Goal: Task Accomplishment & Management: Manage account settings

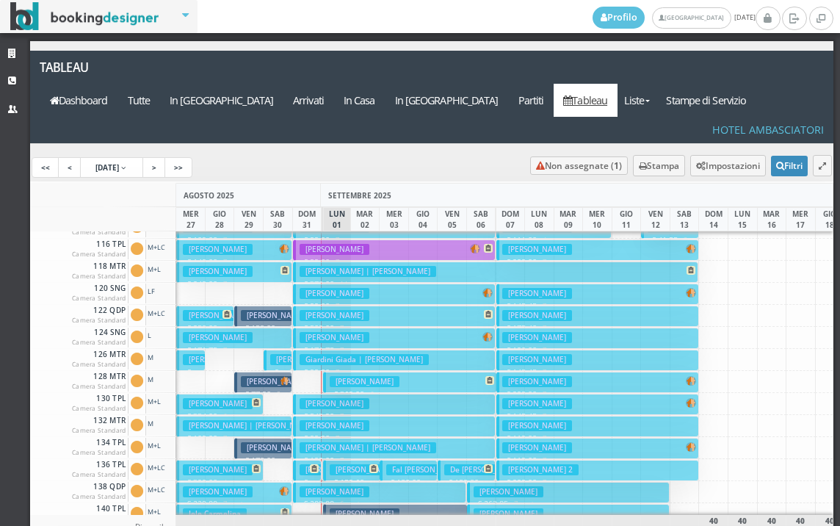
scroll to position [294, 0]
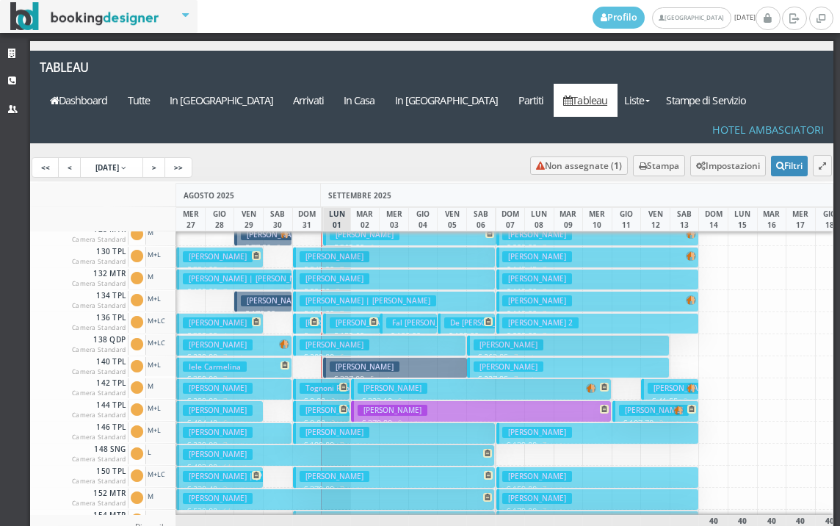
click at [478, 400] on button "Micheletti Vincenza € 378.90 9 notti 3 Adulti" at bounding box center [481, 410] width 261 height 21
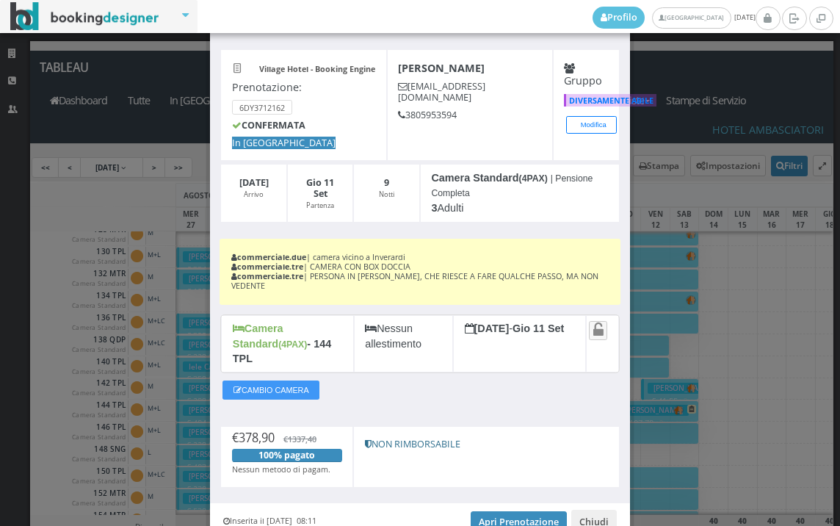
scroll to position [112, 0]
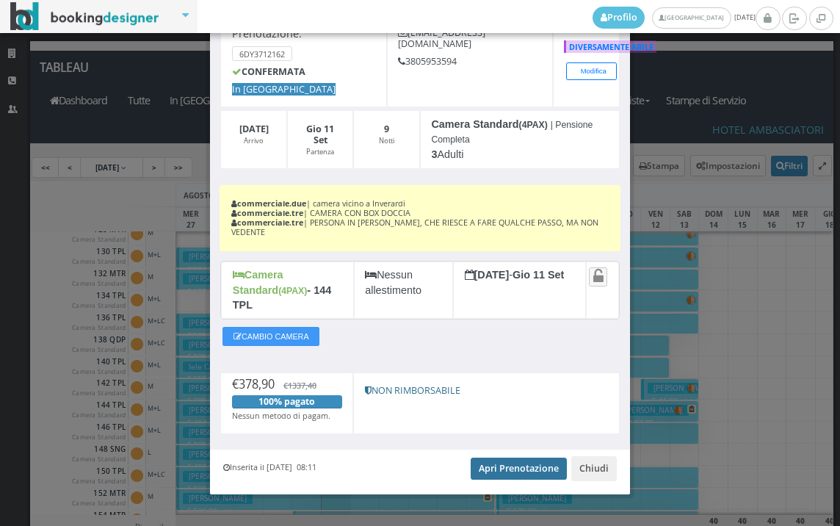
click at [516, 458] on link "Apri Prenotazione" at bounding box center [519, 469] width 96 height 22
click at [280, 420] on div "Village Hotel - Booking Engine Prenotazione: 6DY3712162 CONFERMATA In Arrivo Mi…" at bounding box center [420, 214] width 420 height 470
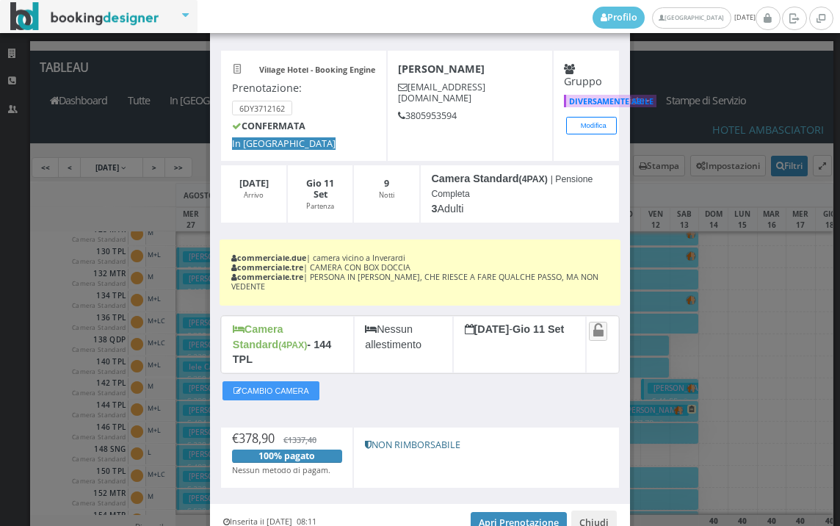
scroll to position [0, 0]
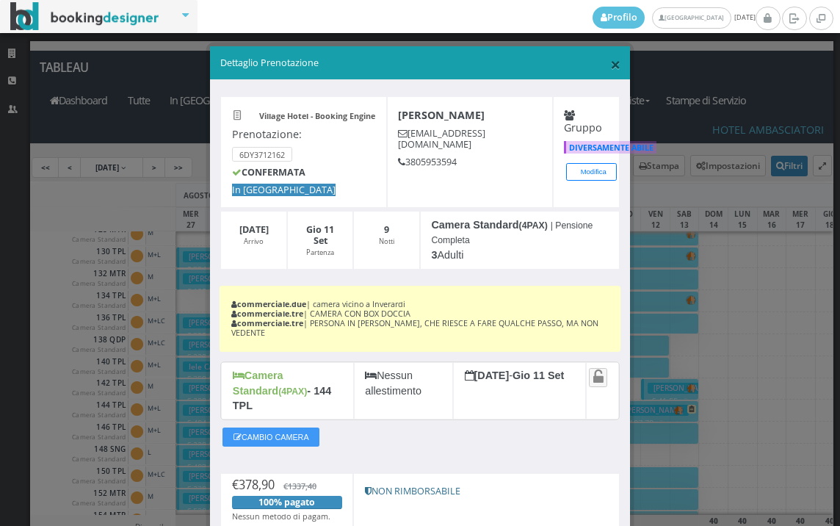
click at [610, 67] on span "×" at bounding box center [615, 63] width 10 height 25
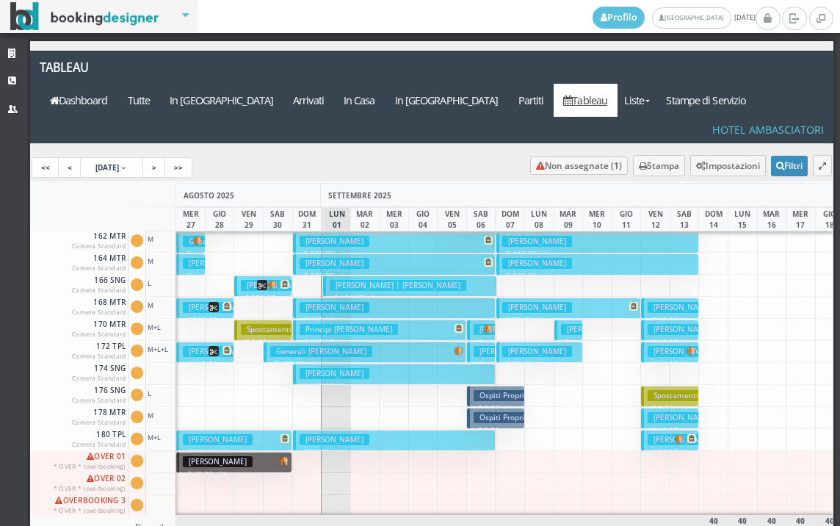
scroll to position [0, 691]
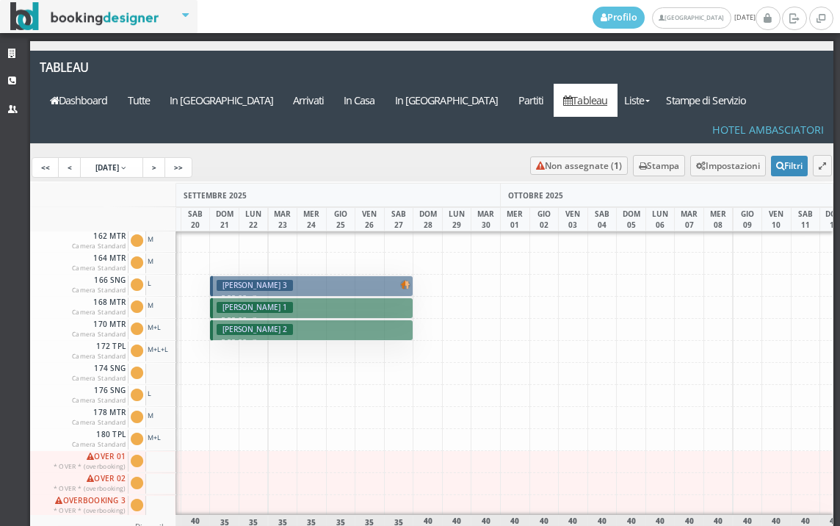
click at [706, 495] on div at bounding box center [719, 506] width 30 height 22
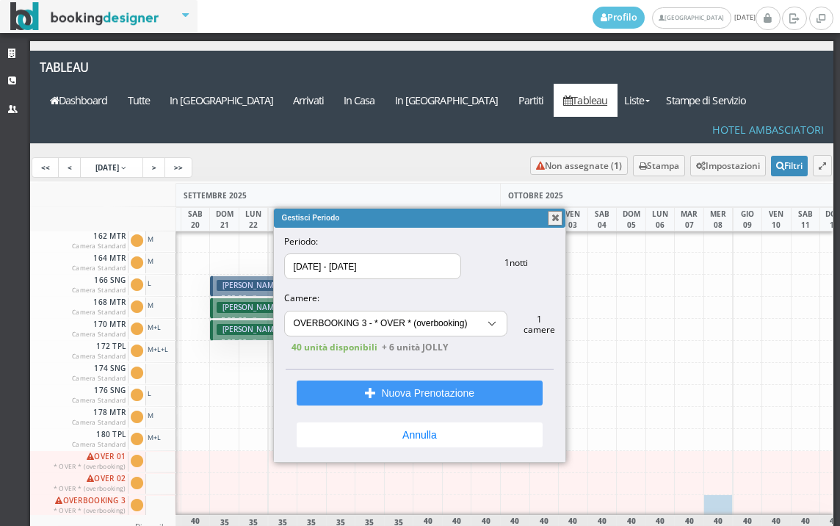
select select "13440"
click at [555, 220] on button "button" at bounding box center [555, 218] width 15 height 15
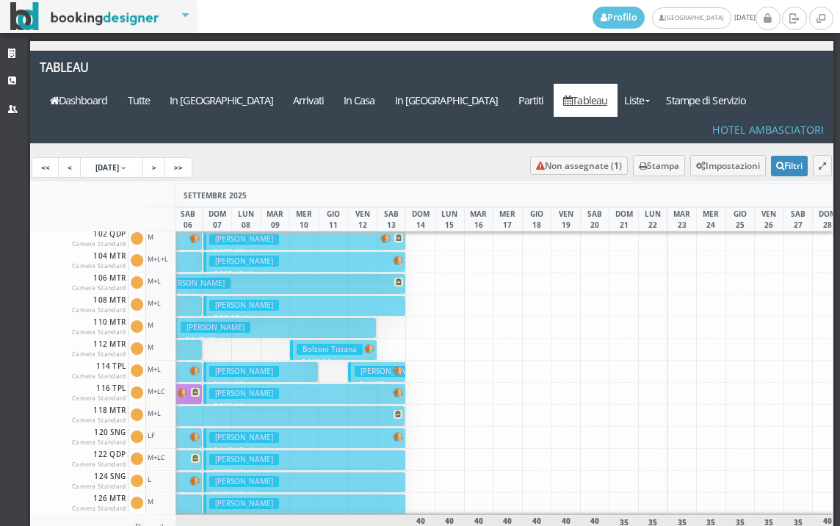
scroll to position [0, 293]
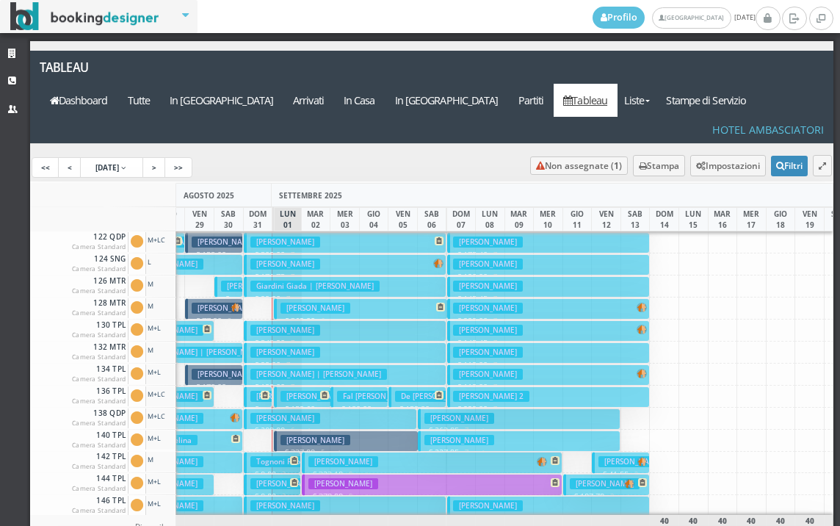
click at [322, 303] on h3 "Ruggiero Patrizia" at bounding box center [316, 308] width 70 height 11
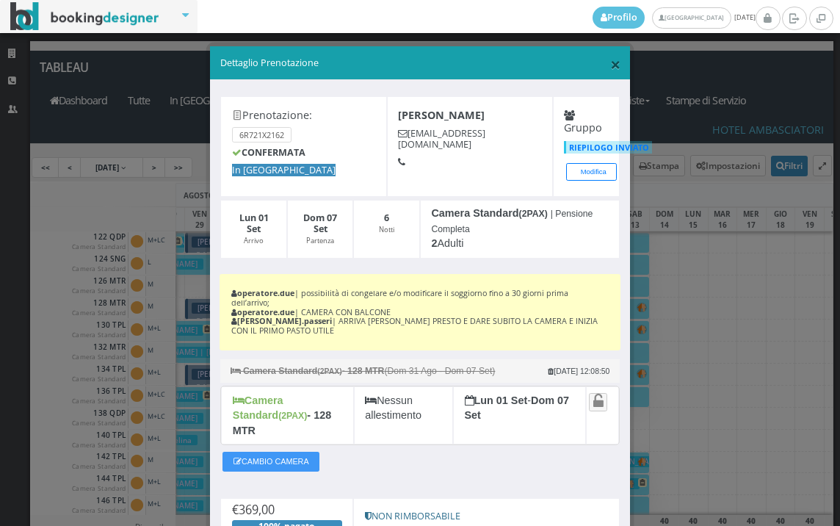
click at [610, 61] on span "×" at bounding box center [615, 63] width 10 height 25
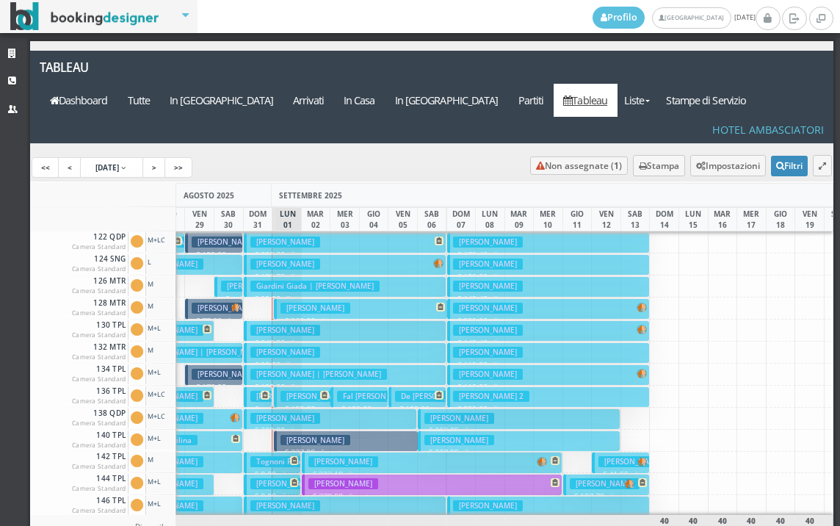
click at [297, 435] on h3 "Paoloni Christian Costantino" at bounding box center [316, 440] width 70 height 11
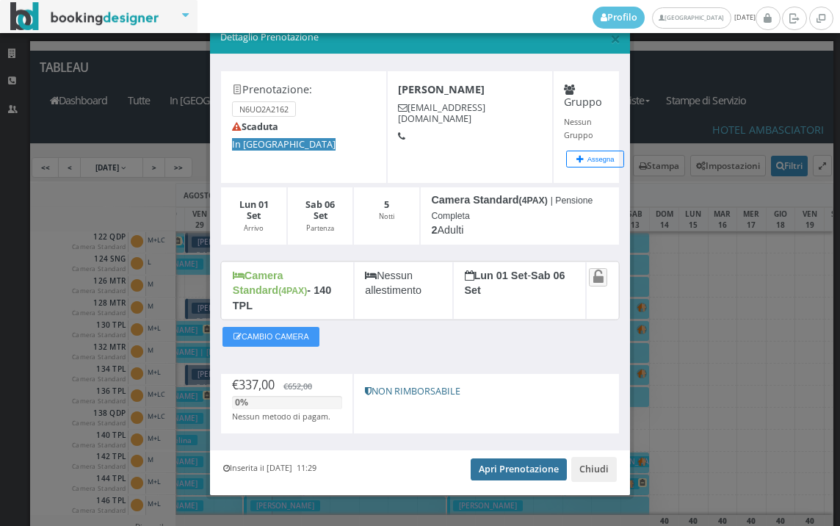
click at [495, 459] on link "Apri Prenotazione" at bounding box center [519, 469] width 96 height 22
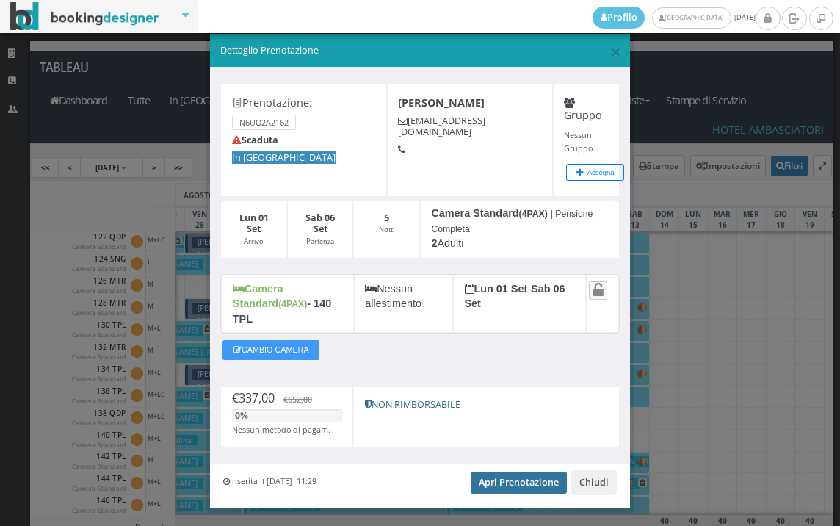
scroll to position [0, 0]
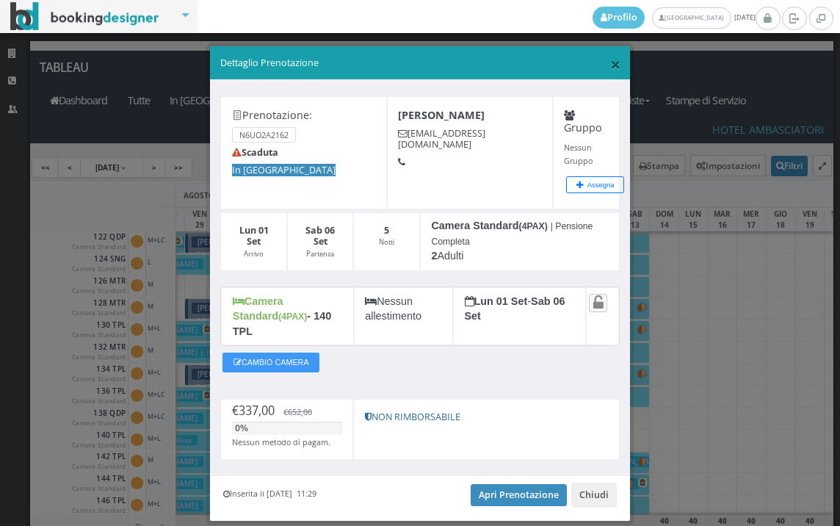
drag, startPoint x: 607, startPoint y: 65, endPoint x: 594, endPoint y: 73, distance: 15.9
click at [610, 66] on span "×" at bounding box center [615, 63] width 10 height 25
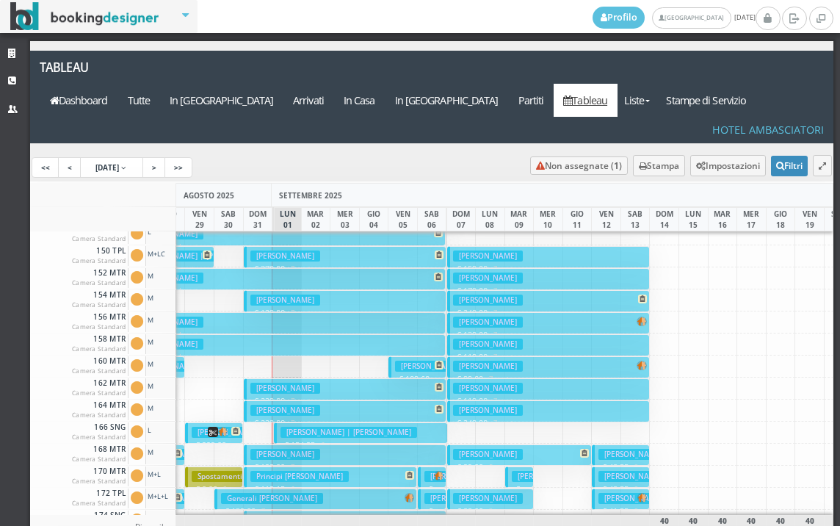
scroll to position [588, 49]
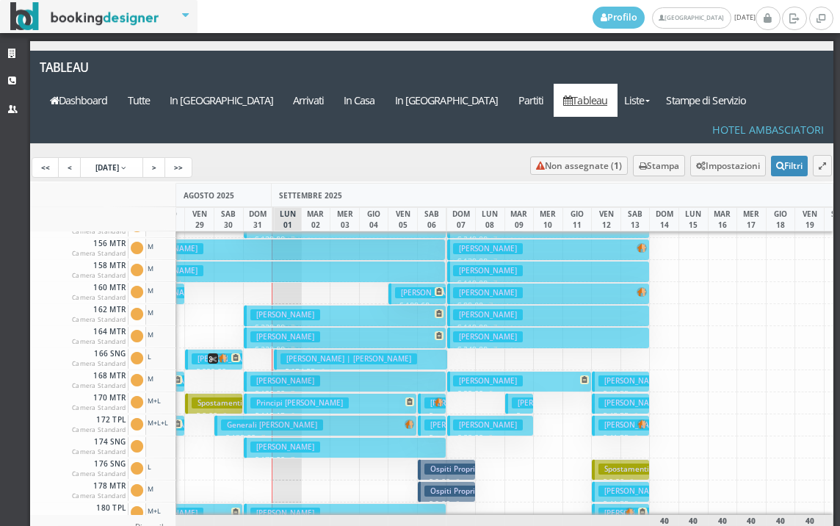
click at [288, 353] on h3 "Corcione Davide | Corcione Davide" at bounding box center [349, 358] width 137 height 11
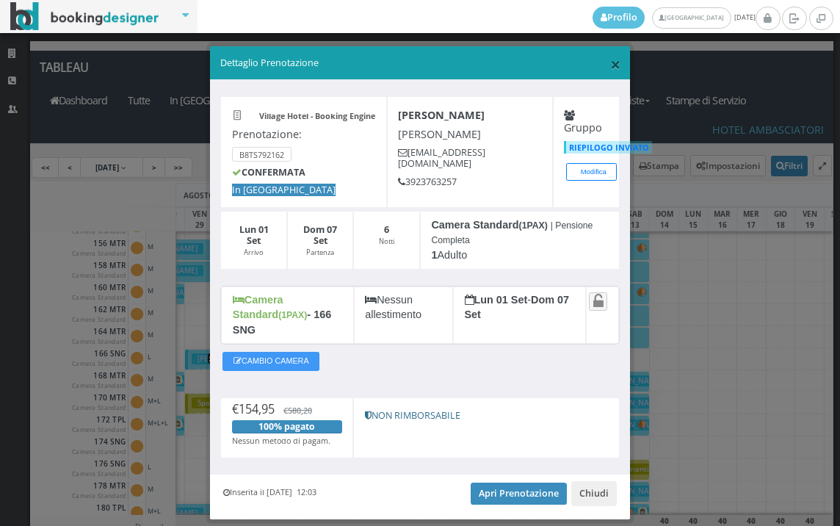
click at [610, 62] on span "×" at bounding box center [615, 63] width 10 height 25
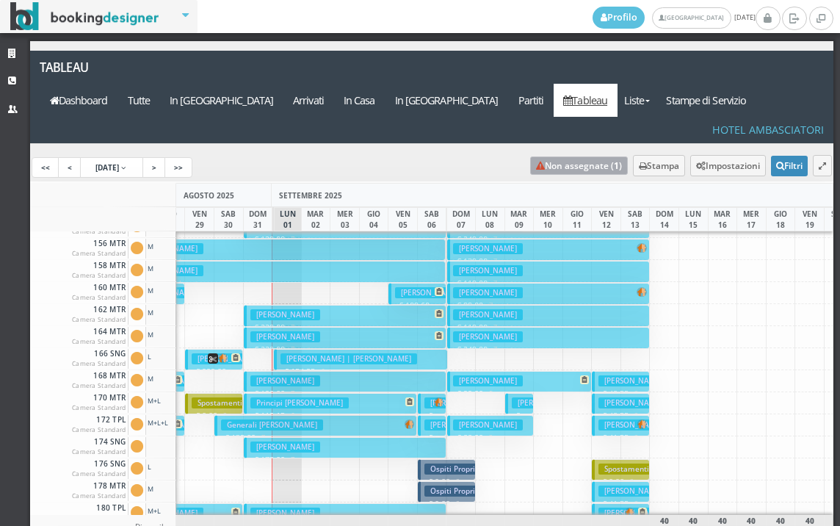
click at [563, 156] on link "Non assegnate ( 1 )" at bounding box center [579, 165] width 98 height 18
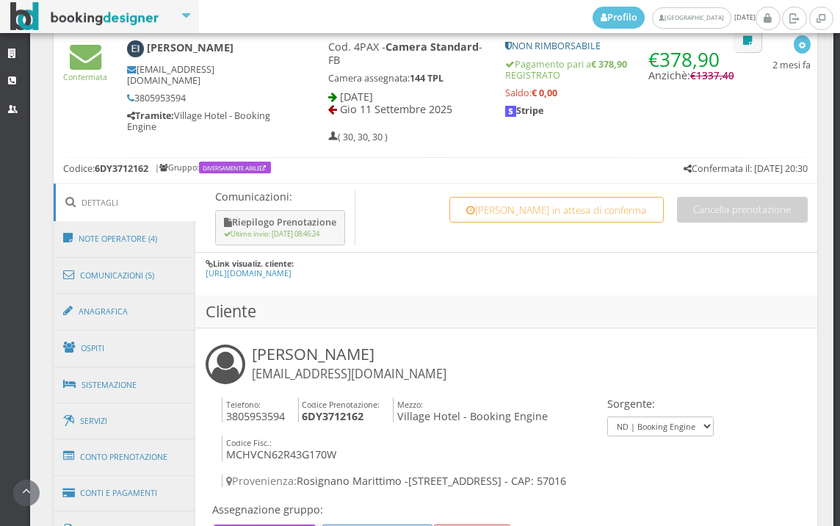
scroll to position [571, 0]
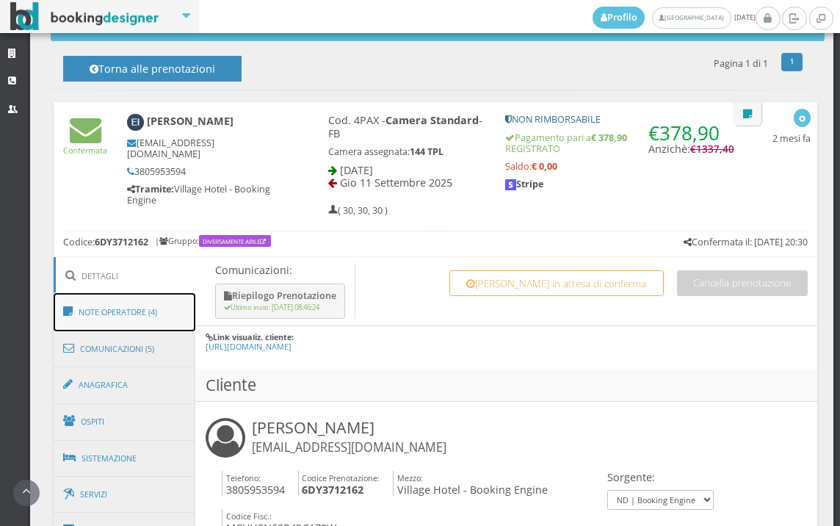
click at [144, 308] on link "Note Operatore (4)" at bounding box center [125, 312] width 142 height 38
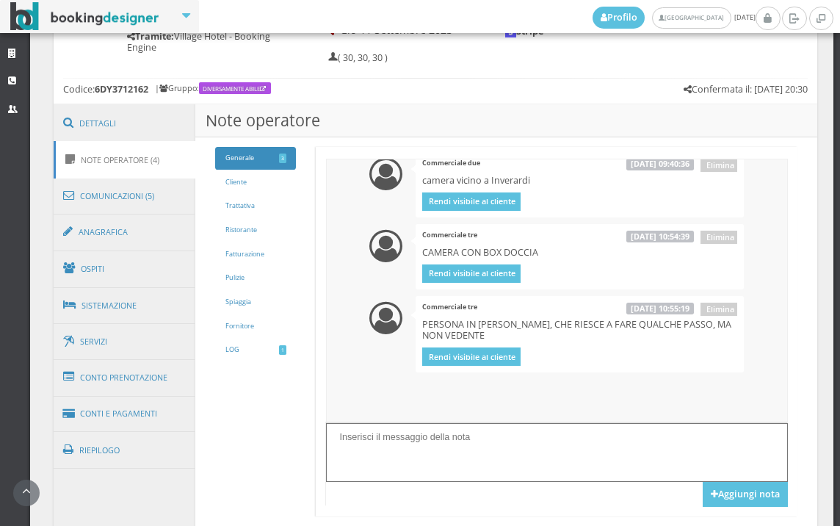
scroll to position [816, 0]
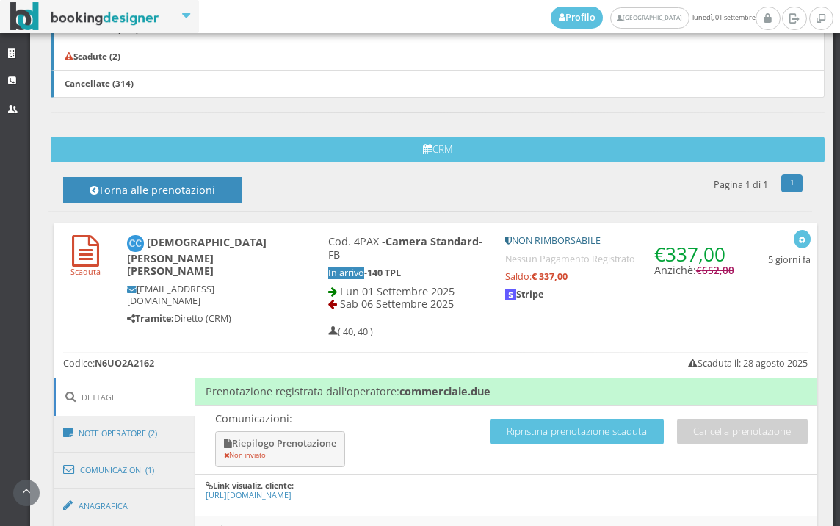
scroll to position [652, 0]
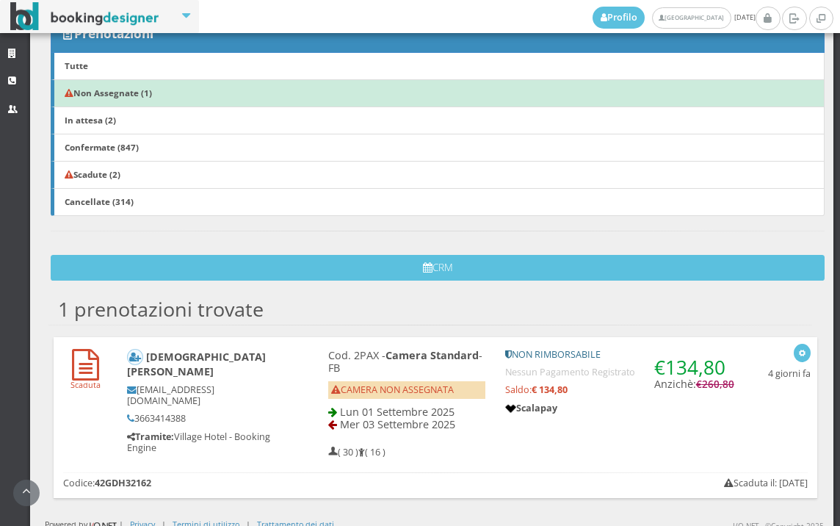
scroll to position [288, 0]
